Goal: Navigation & Orientation: Find specific page/section

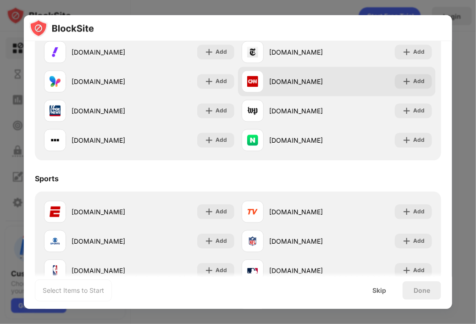
scroll to position [574, 0]
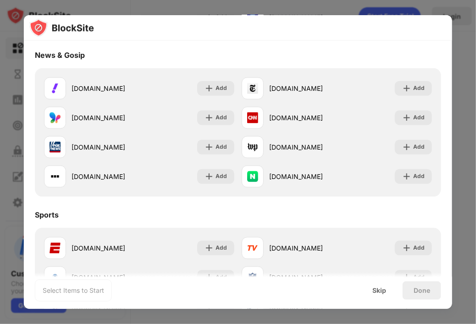
click at [471, 38] on div at bounding box center [238, 162] width 476 height 324
click at [386, 283] on div "Skip" at bounding box center [379, 290] width 36 height 18
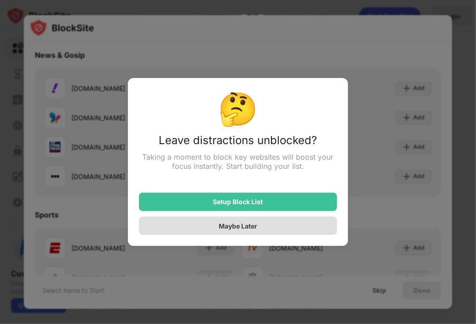
click at [275, 228] on div "Maybe Later" at bounding box center [238, 225] width 198 height 18
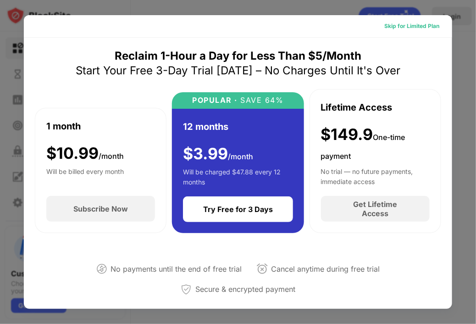
click at [423, 27] on div "Skip for Limited Plan" at bounding box center [411, 26] width 55 height 9
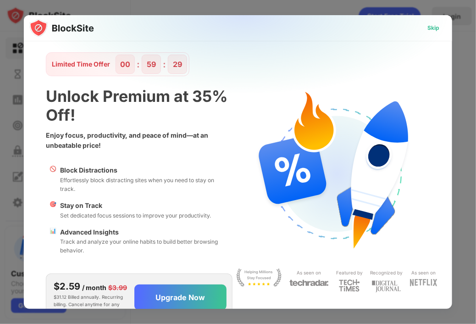
click at [434, 33] on div "Skip" at bounding box center [433, 28] width 27 height 15
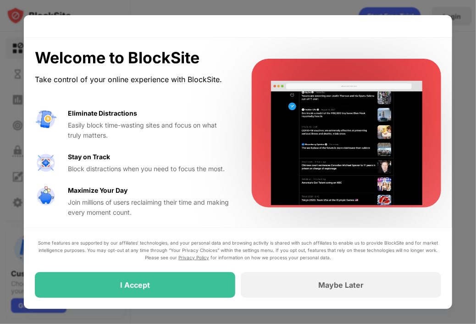
drag, startPoint x: 352, startPoint y: 282, endPoint x: 255, endPoint y: 230, distance: 110.5
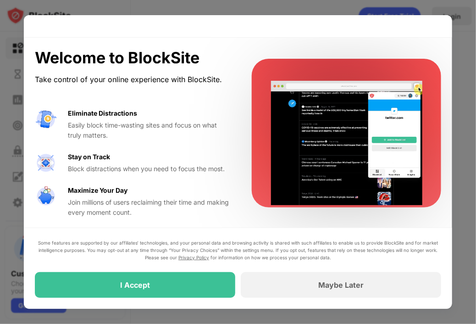
click at [255, 230] on div "Some features are supported by our affiliates’ technologies, and your personal …" at bounding box center [238, 267] width 428 height 81
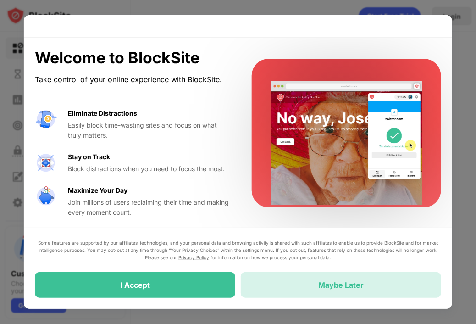
click at [335, 277] on div "Maybe Later" at bounding box center [341, 285] width 200 height 26
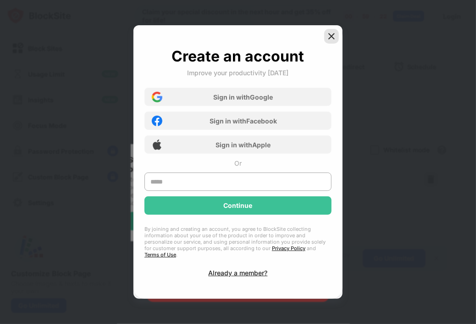
click at [329, 39] on img at bounding box center [331, 36] width 9 height 9
